Goal: Information Seeking & Learning: Check status

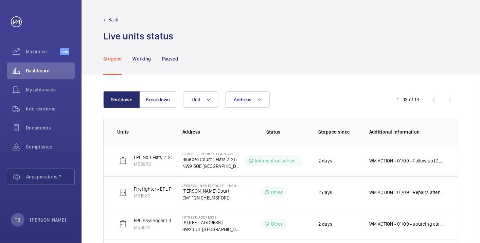
scroll to position [327, 0]
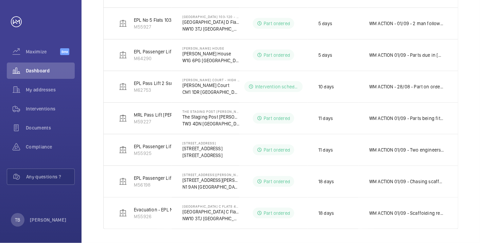
click at [417, 154] on td "WM ACTION 01/09 - Two engineers to fit [DATE] 28/08 - Shoes in 26/08 - Car guid…" at bounding box center [408, 150] width 100 height 32
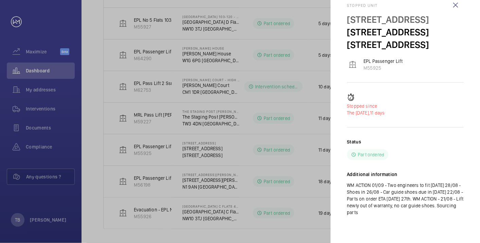
scroll to position [0, 0]
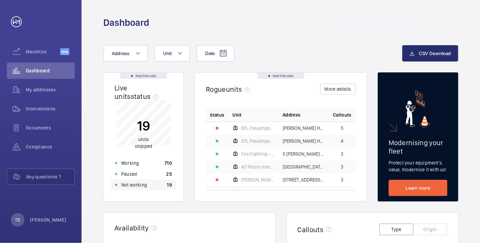
click at [147, 186] on div "Not working 19" at bounding box center [143, 184] width 65 height 11
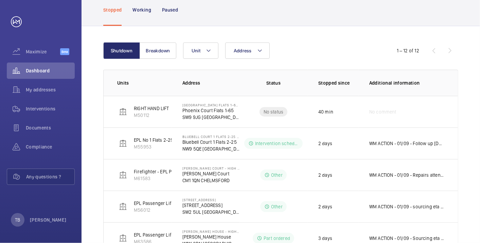
scroll to position [50, 0]
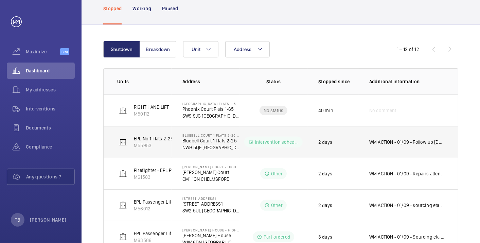
click at [390, 141] on p "WM ACTION - 01/09 - Follow up [DATE]" at bounding box center [406, 142] width 75 height 7
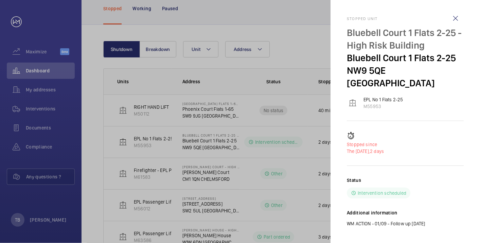
click at [194, 144] on div at bounding box center [240, 121] width 480 height 243
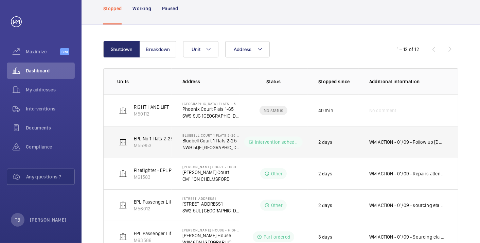
click at [199, 143] on p "Bluebell Court 1 Flats 2-25" at bounding box center [210, 140] width 57 height 7
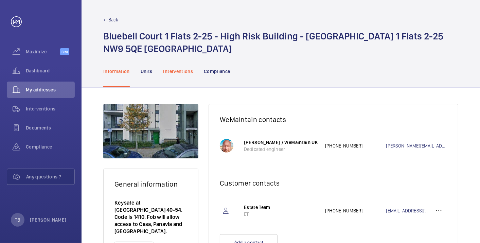
click at [179, 71] on p "Interventions" at bounding box center [178, 71] width 30 height 7
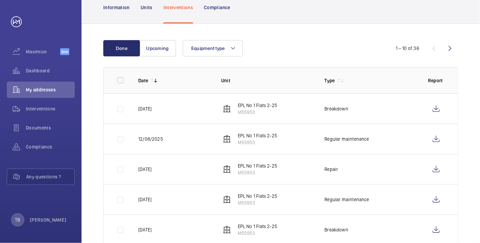
scroll to position [64, 0]
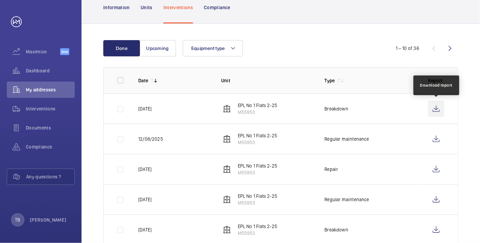
click at [434, 106] on wm-front-icon-button at bounding box center [436, 109] width 16 height 16
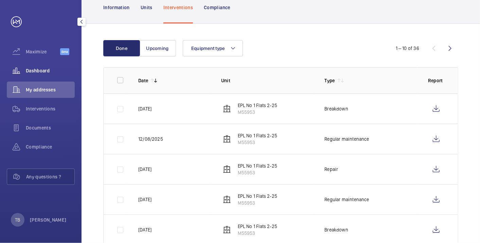
click at [37, 74] on span "Dashboard" at bounding box center [50, 70] width 49 height 7
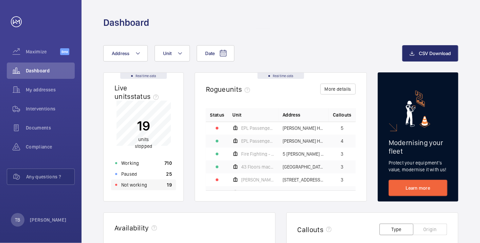
click at [146, 183] on p "Not working" at bounding box center [134, 184] width 26 height 7
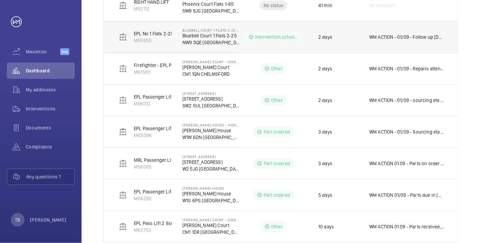
scroll to position [156, 0]
click at [440, 32] on td "WM ACTION - 01/09 - Follow up [DATE]" at bounding box center [408, 36] width 100 height 32
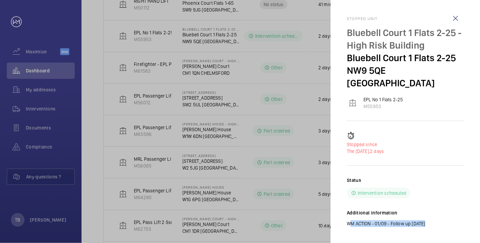
drag, startPoint x: 346, startPoint y: 210, endPoint x: 428, endPoint y: 215, distance: 81.7
click at [428, 215] on mat-sidenav "Stopped unit Bluebell Court 1 Flats 2-25 - High Risk Building Bluebell Court 1 …" at bounding box center [406, 121] width 150 height 243
copy p "WM ACTION - 01/09 - Follow up [DATE]"
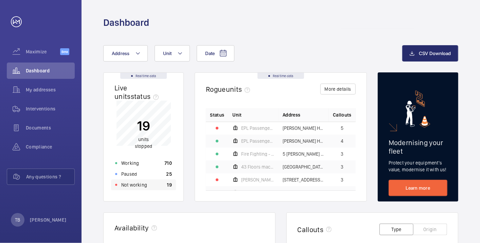
click at [148, 185] on div "Not working 19" at bounding box center [143, 184] width 65 height 11
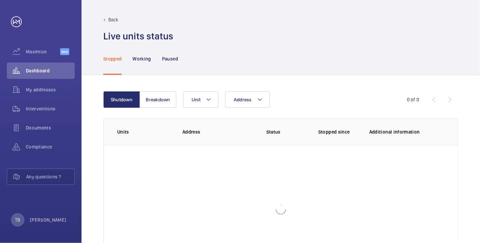
scroll to position [47, 0]
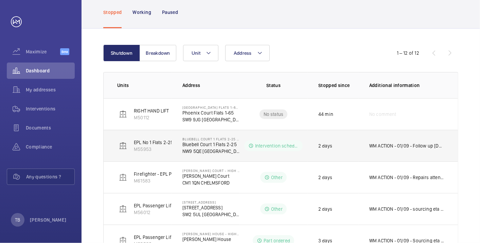
click at [389, 139] on td "WM ACTION - 01/09 - Follow up [DATE]" at bounding box center [408, 146] width 100 height 32
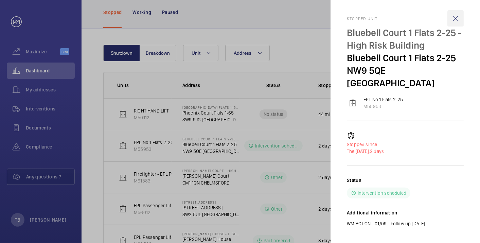
click at [456, 19] on wm-front-icon-button at bounding box center [455, 18] width 16 height 16
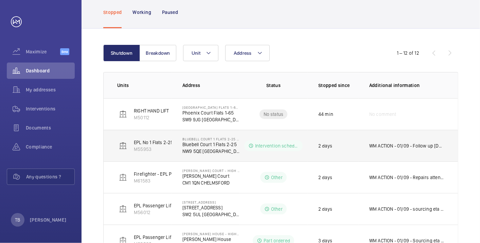
click at [207, 142] on p "Bluebell Court 1 Flats 2-25" at bounding box center [210, 144] width 57 height 7
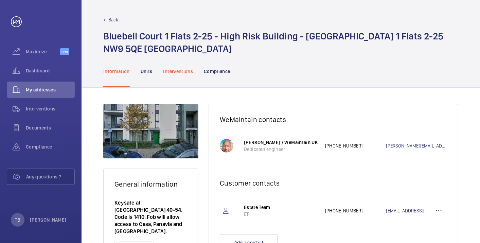
click at [174, 72] on p "Interventions" at bounding box center [178, 71] width 30 height 7
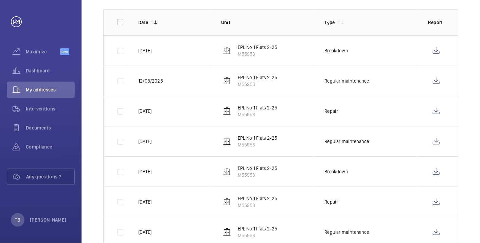
scroll to position [122, 0]
click at [438, 45] on wm-front-icon-button at bounding box center [436, 50] width 16 height 16
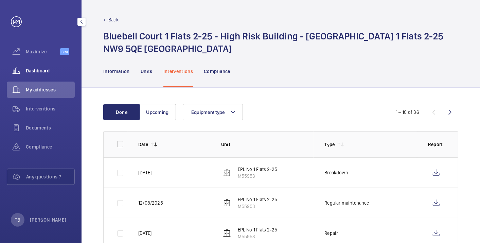
click at [44, 67] on span "Dashboard" at bounding box center [50, 70] width 49 height 7
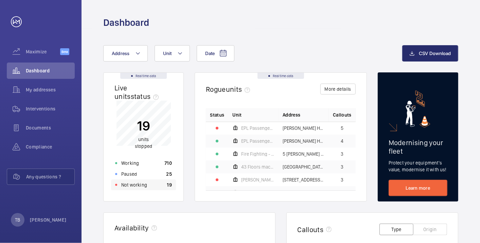
click at [148, 185] on div "Not working 19" at bounding box center [143, 184] width 65 height 11
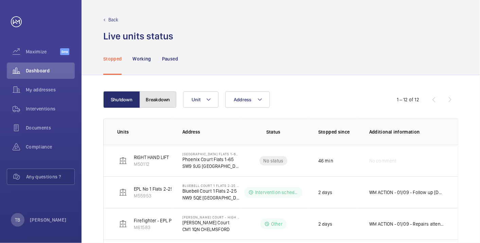
click at [156, 105] on button "Breakdown" at bounding box center [158, 99] width 37 height 16
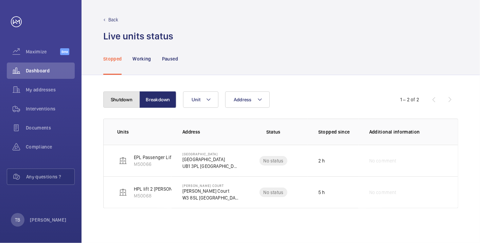
click at [126, 96] on button "Shutdown" at bounding box center [121, 99] width 37 height 16
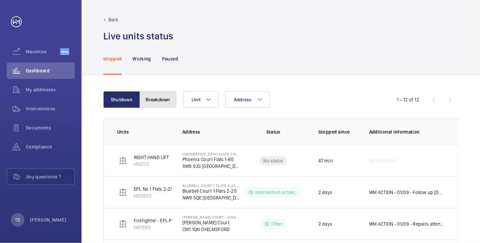
click at [162, 103] on button "Breakdown" at bounding box center [158, 99] width 37 height 16
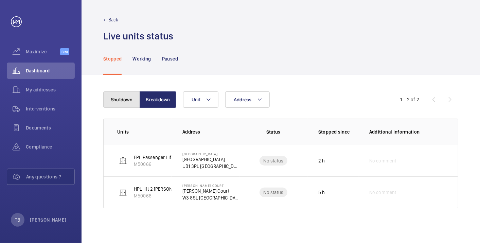
click at [120, 100] on button "Shutdown" at bounding box center [121, 99] width 37 height 16
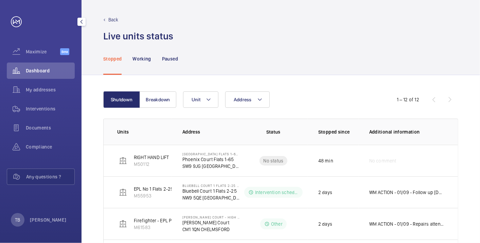
click at [44, 69] on span "Dashboard" at bounding box center [50, 70] width 49 height 7
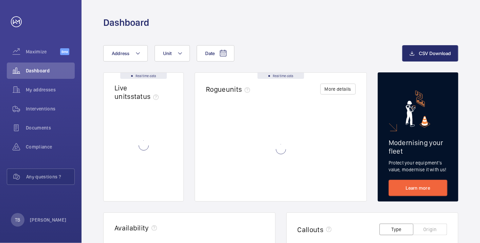
click at [266, 28] on div "Dashboard" at bounding box center [280, 22] width 355 height 13
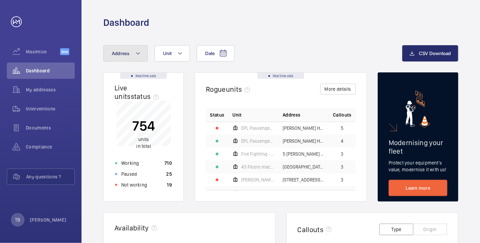
click at [128, 55] on span "Address" at bounding box center [121, 53] width 18 height 5
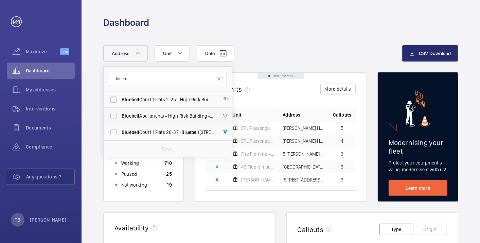
type input "bluebell"
click at [169, 117] on span "Bluebell Apartments - High Risk Building - Bluebell Apartments, LONDON N4 2GZ" at bounding box center [168, 115] width 93 height 7
click at [120, 117] on input "Bluebell Apartments - High Risk Building - Bluebell Apartments, LONDON N4 2GZ" at bounding box center [114, 116] width 14 height 14
checkbox input "true"
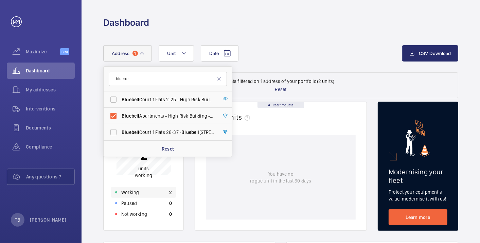
click at [143, 191] on div "Working 2" at bounding box center [143, 192] width 65 height 11
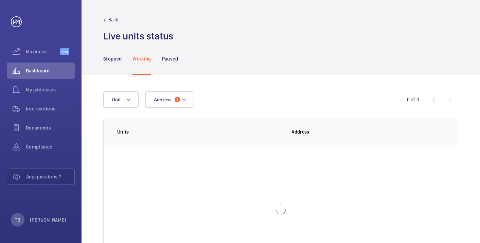
scroll to position [47, 0]
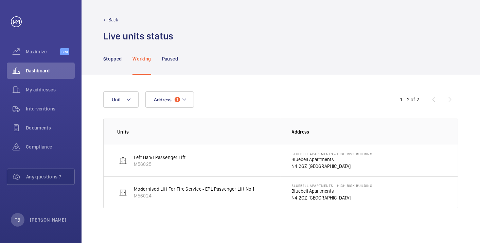
click at [310, 160] on p "Bluebell Apartments" at bounding box center [332, 159] width 81 height 7
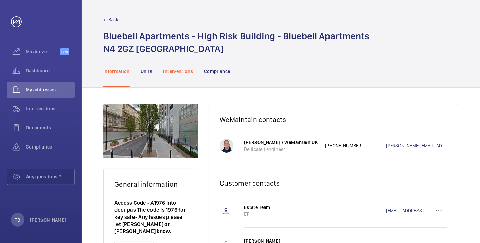
click at [177, 73] on p "Interventions" at bounding box center [178, 71] width 30 height 7
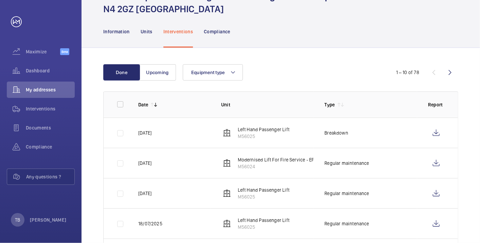
scroll to position [40, 0]
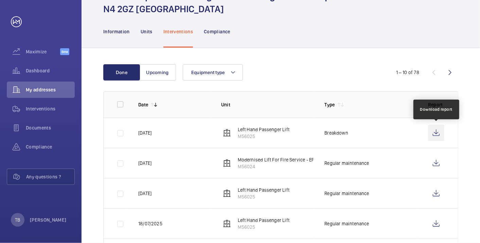
click at [438, 130] on wm-front-icon-button at bounding box center [436, 133] width 16 height 16
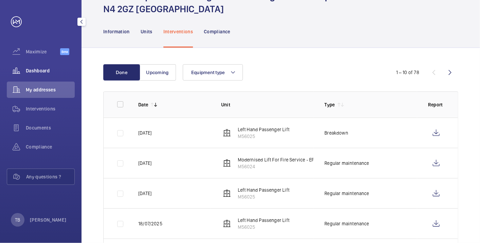
click at [48, 71] on span "Dashboard" at bounding box center [50, 70] width 49 height 7
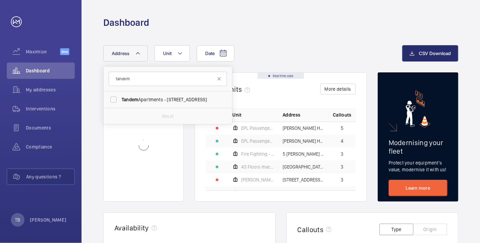
type input "tandem"
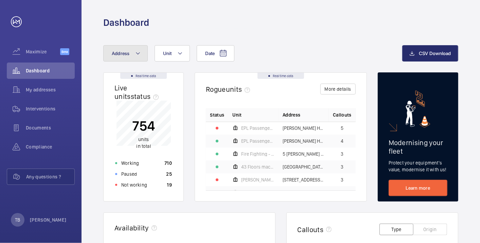
click at [134, 52] on button "Address" at bounding box center [125, 53] width 45 height 16
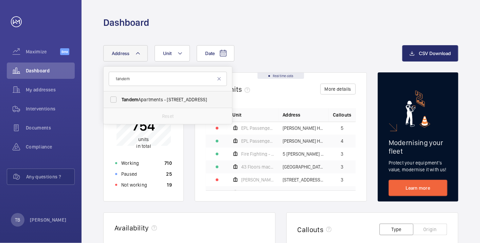
type input "tandem"
click at [141, 100] on span "Tandem Apartments - 114 Christchurch Rd, LONDON SW19 2PE" at bounding box center [168, 99] width 93 height 7
click at [120, 100] on input "Tandem Apartments - 114 Christchurch Rd, LONDON SW19 2PE" at bounding box center [114, 100] width 14 height 14
checkbox input "true"
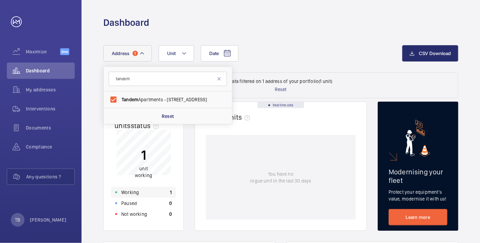
click at [129, 192] on p "Working" at bounding box center [130, 192] width 18 height 7
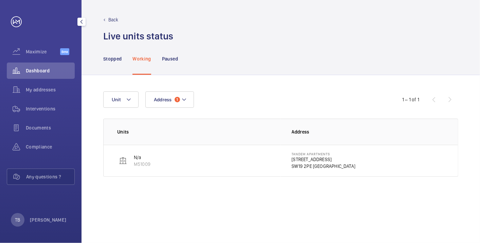
click at [32, 70] on span "Dashboard" at bounding box center [50, 70] width 49 height 7
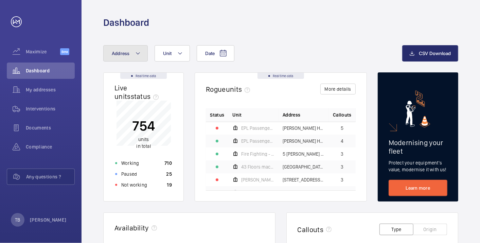
click at [130, 55] on button "Address" at bounding box center [125, 53] width 45 height 16
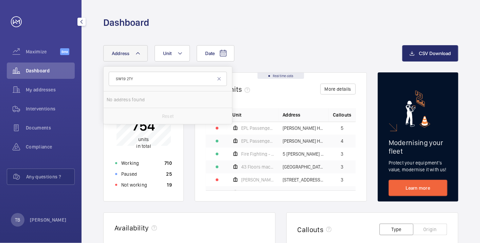
type input "SW19 2TY"
click at [51, 68] on span "Dashboard" at bounding box center [50, 70] width 49 height 7
click at [286, 56] on div "Date Address SW19 2TY No address found Reset Unit" at bounding box center [252, 53] width 299 height 16
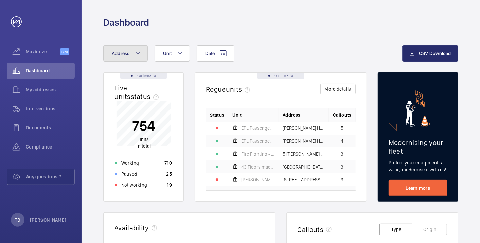
click at [123, 57] on button "Address" at bounding box center [125, 53] width 45 height 16
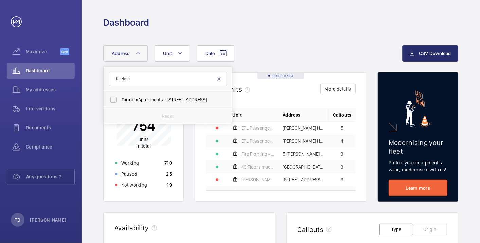
type input "tandem"
click at [180, 98] on span "Tandem Apartments - 114 Christchurch Rd, LONDON SW19 2PE" at bounding box center [168, 99] width 93 height 7
click at [120, 98] on input "Tandem Apartments - 114 Christchurch Rd, LONDON SW19 2PE" at bounding box center [114, 100] width 14 height 14
checkbox input "true"
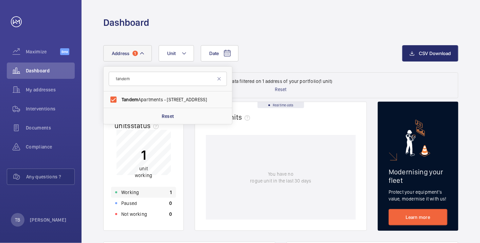
click at [147, 193] on div "Working 1" at bounding box center [143, 192] width 65 height 11
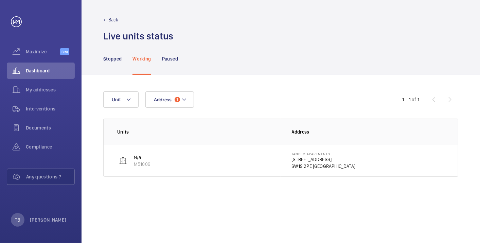
click at [318, 157] on p "114 Christchurch Rd" at bounding box center [324, 159] width 64 height 7
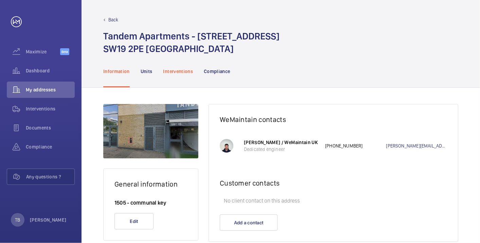
click at [192, 71] on p "Interventions" at bounding box center [178, 71] width 30 height 7
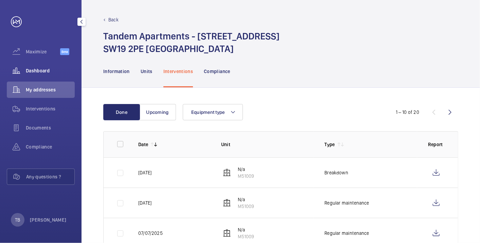
click at [47, 74] on span "Dashboard" at bounding box center [50, 70] width 49 height 7
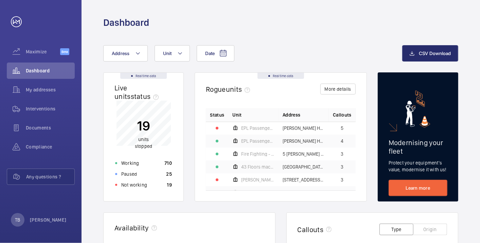
click at [153, 183] on div "Not working 19" at bounding box center [143, 184] width 65 height 11
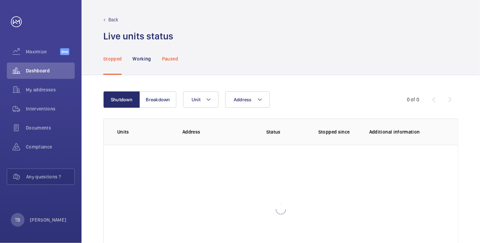
click at [171, 54] on div "Paused" at bounding box center [170, 58] width 16 height 32
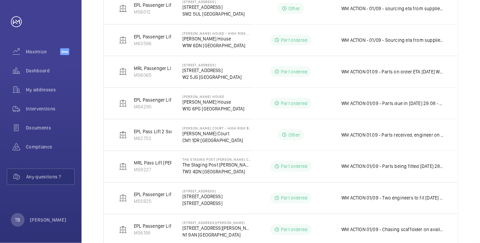
scroll to position [610, 0]
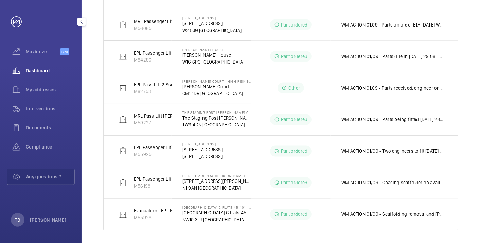
click at [40, 72] on span "Dashboard" at bounding box center [50, 70] width 49 height 7
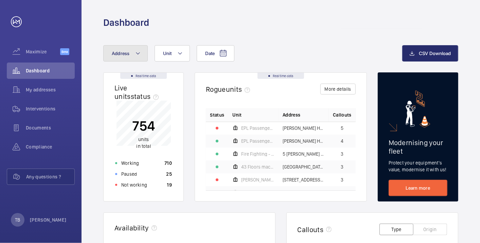
click at [122, 53] on span "Address" at bounding box center [121, 53] width 18 height 5
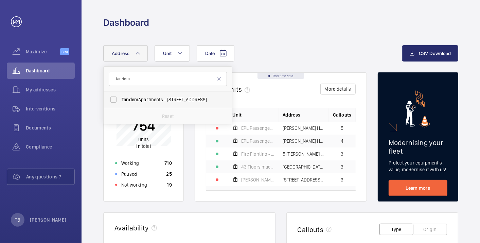
type input "tandem"
click at [183, 101] on span "Tandem Apartments - 114 Christchurch Rd, LONDON SW19 2PE" at bounding box center [168, 99] width 93 height 7
click at [120, 101] on input "Tandem Apartments - 114 Christchurch Rd, LONDON SW19 2PE" at bounding box center [114, 100] width 14 height 14
checkbox input "true"
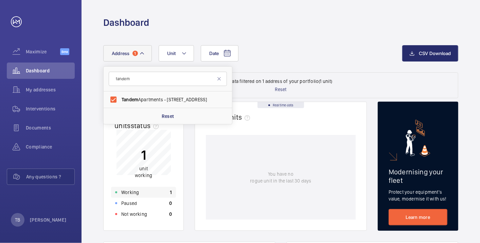
click at [155, 190] on div "Working 1" at bounding box center [143, 192] width 65 height 11
